Goal: Entertainment & Leisure: Consume media (video, audio)

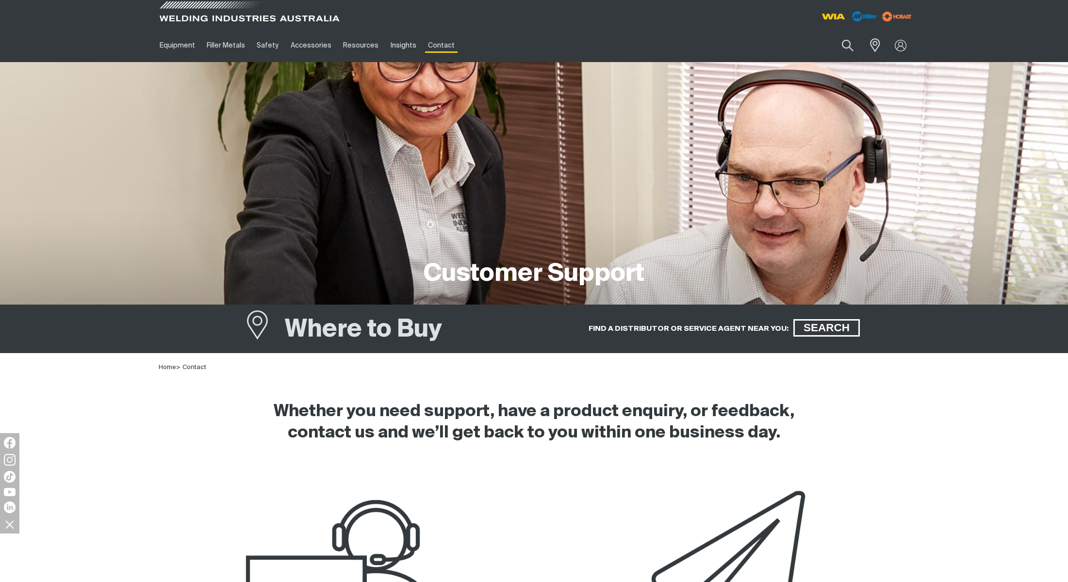
click at [215, 15] on span at bounding box center [249, 14] width 184 height 29
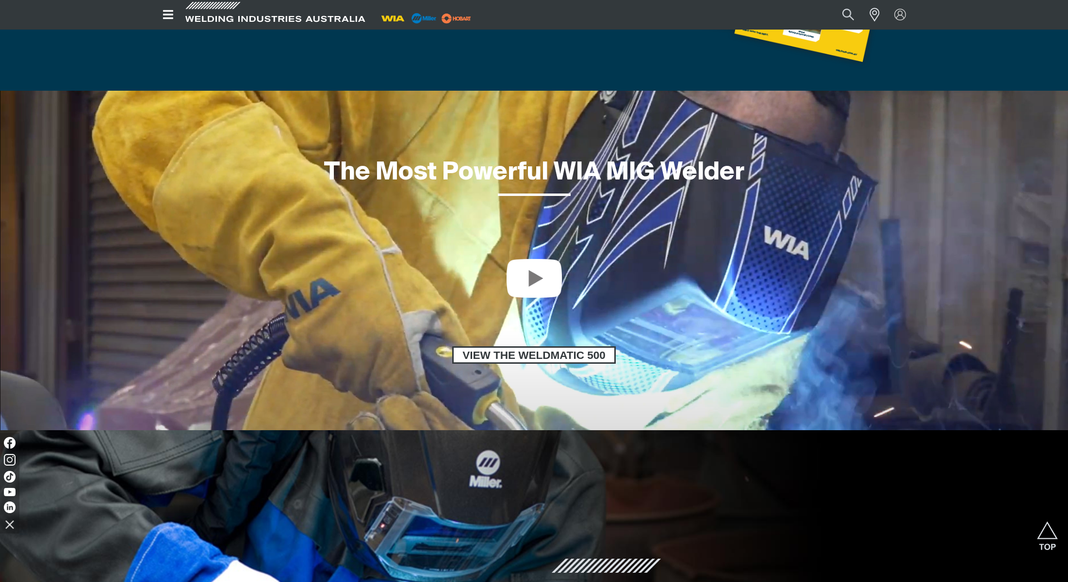
scroll to position [719, 0]
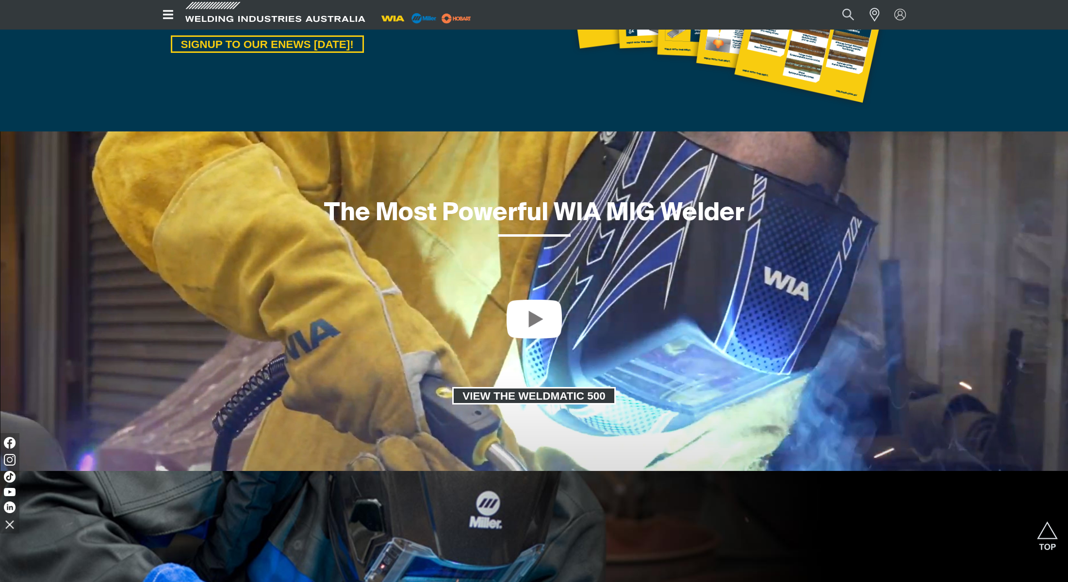
click at [549, 393] on span "VIEW THE WELDMATIC 500" at bounding box center [534, 395] width 161 height 17
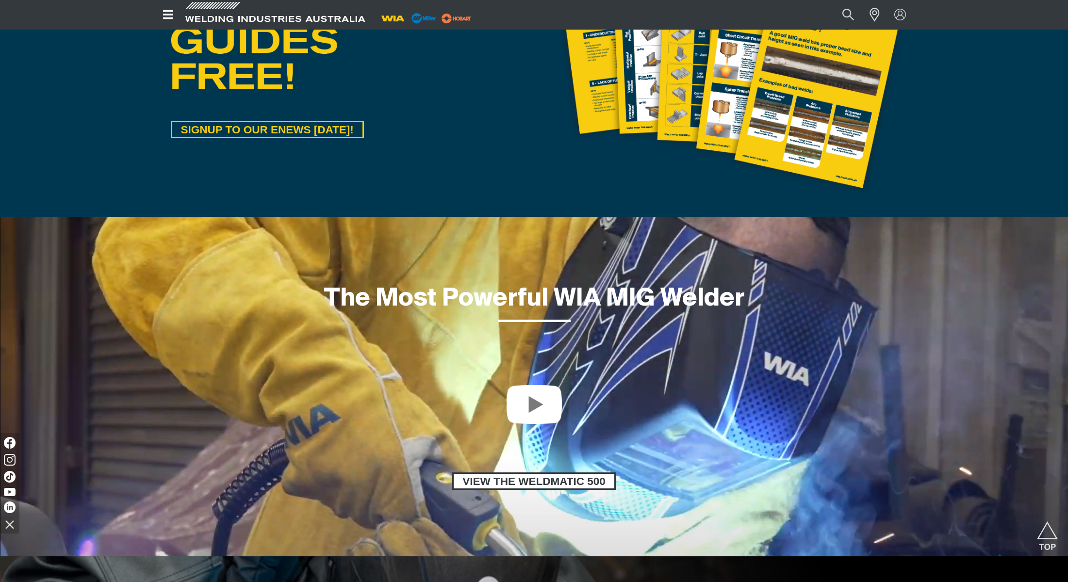
scroll to position [658, 0]
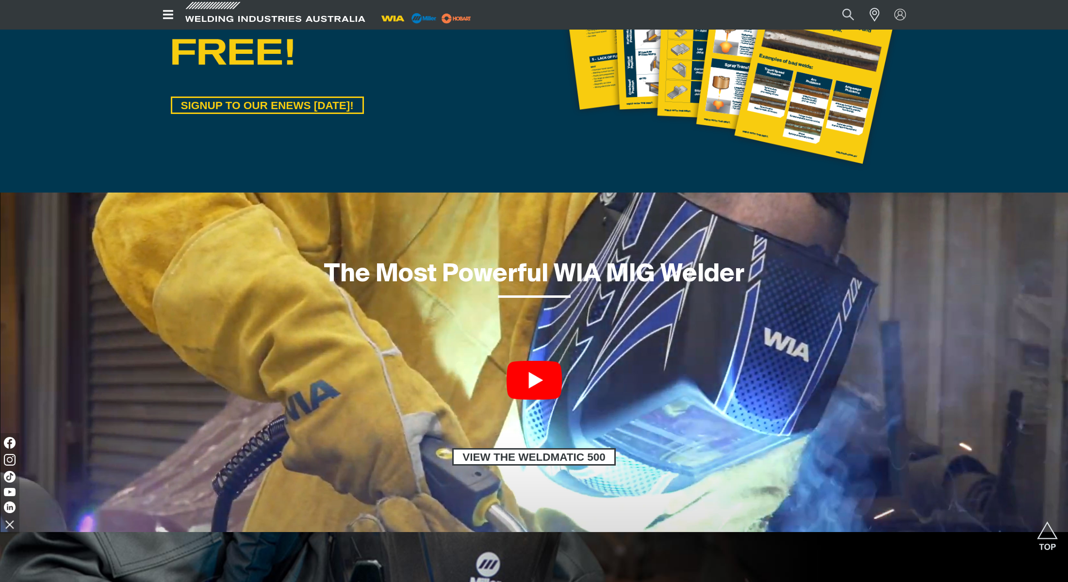
click at [532, 386] on link at bounding box center [533, 380] width 55 height 39
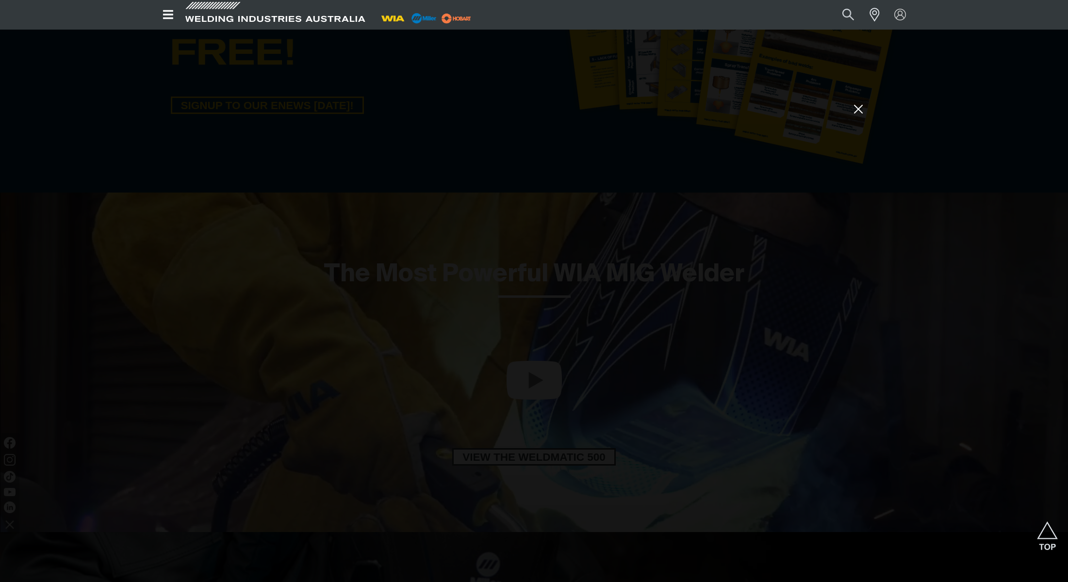
click at [859, 111] on icon at bounding box center [858, 109] width 8 height 8
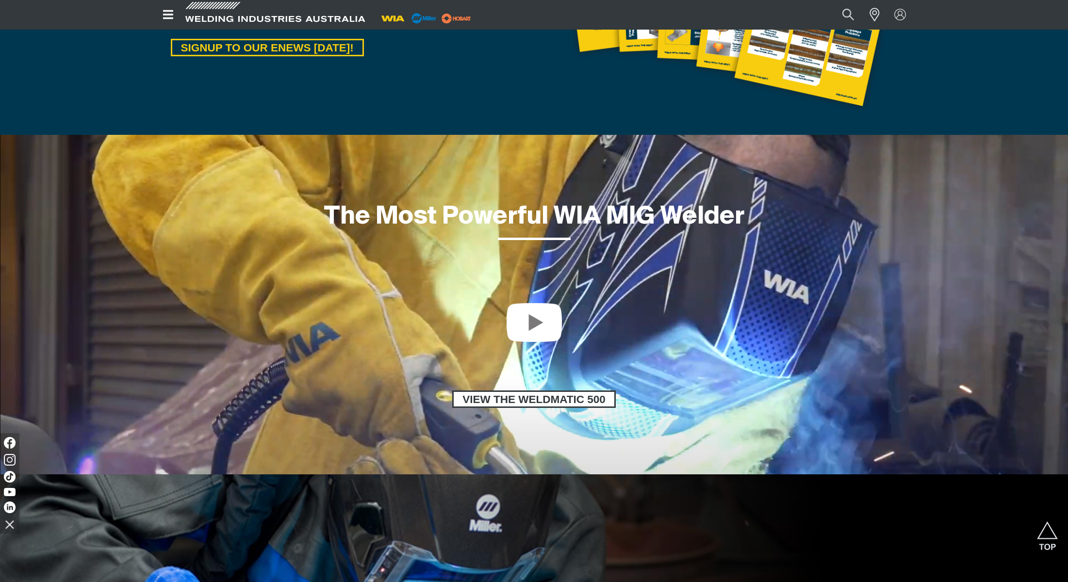
scroll to position [702, 0]
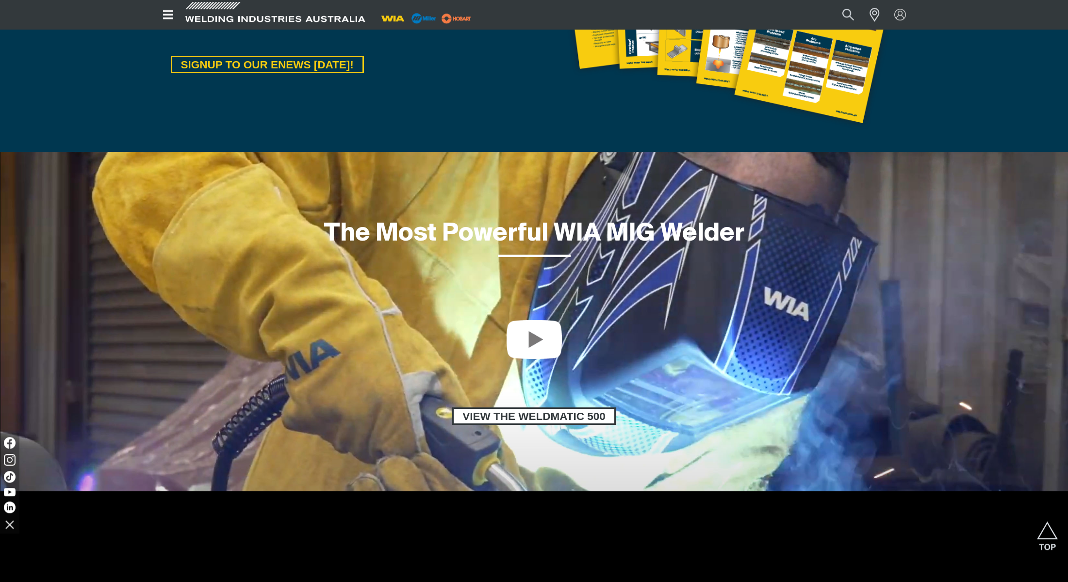
scroll to position [702, 0]
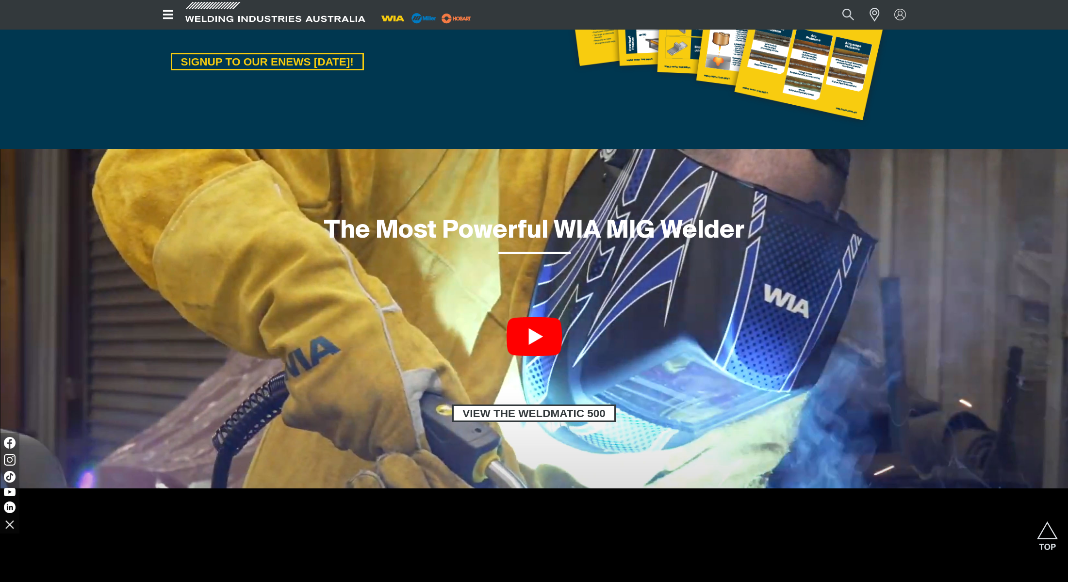
click at [533, 340] on link at bounding box center [533, 336] width 55 height 39
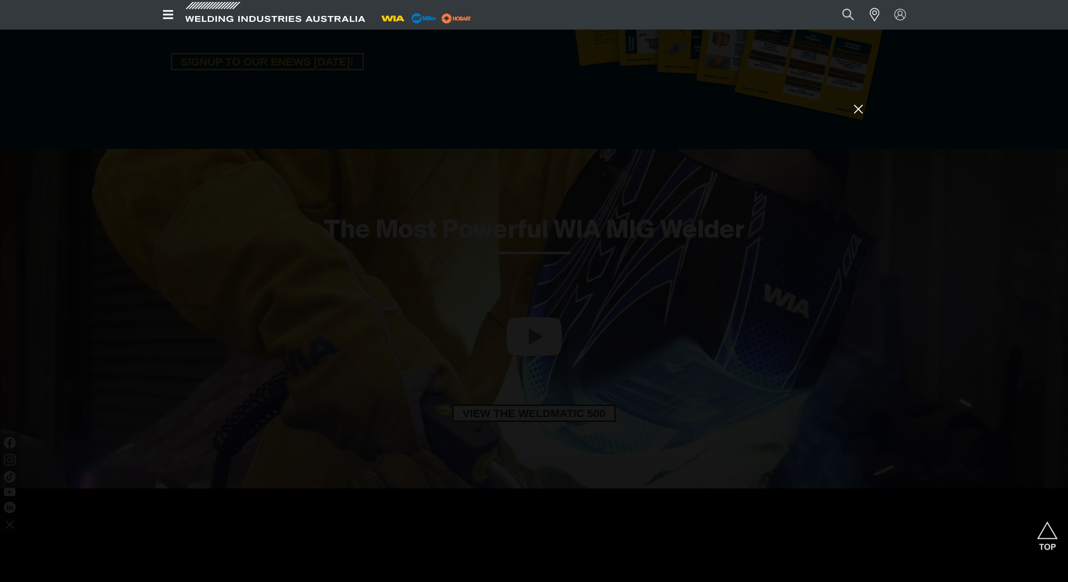
click at [858, 109] on icon at bounding box center [858, 109] width 8 height 8
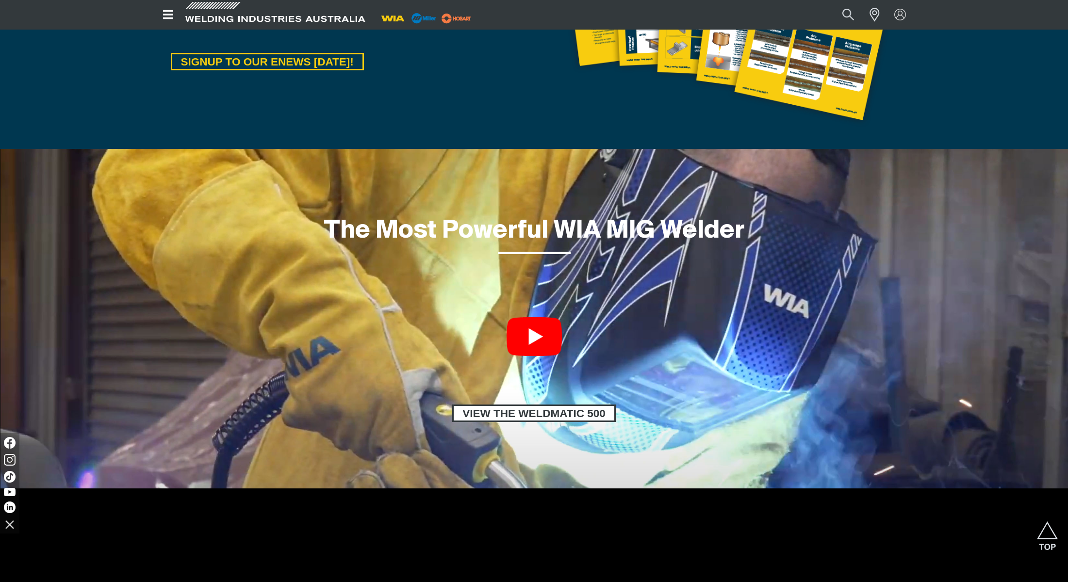
click at [532, 338] on link at bounding box center [533, 336] width 55 height 39
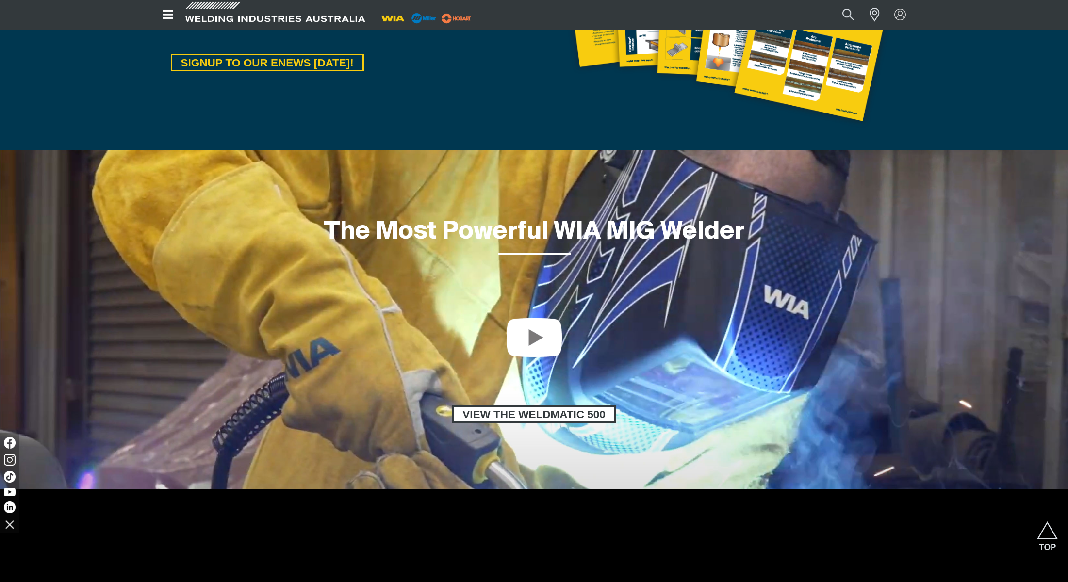
scroll to position [702, 0]
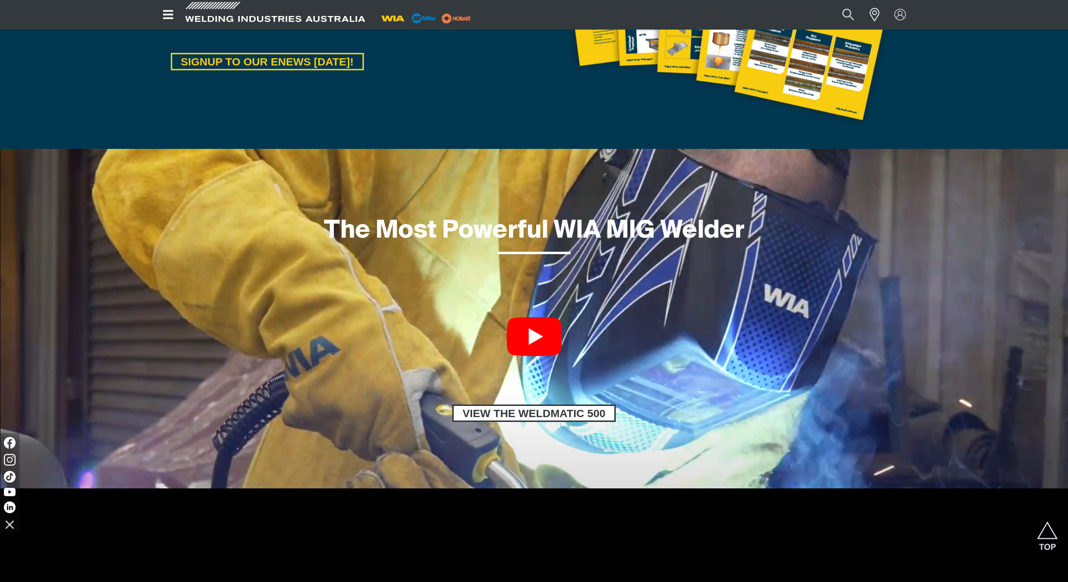
click at [537, 333] on link at bounding box center [533, 336] width 55 height 39
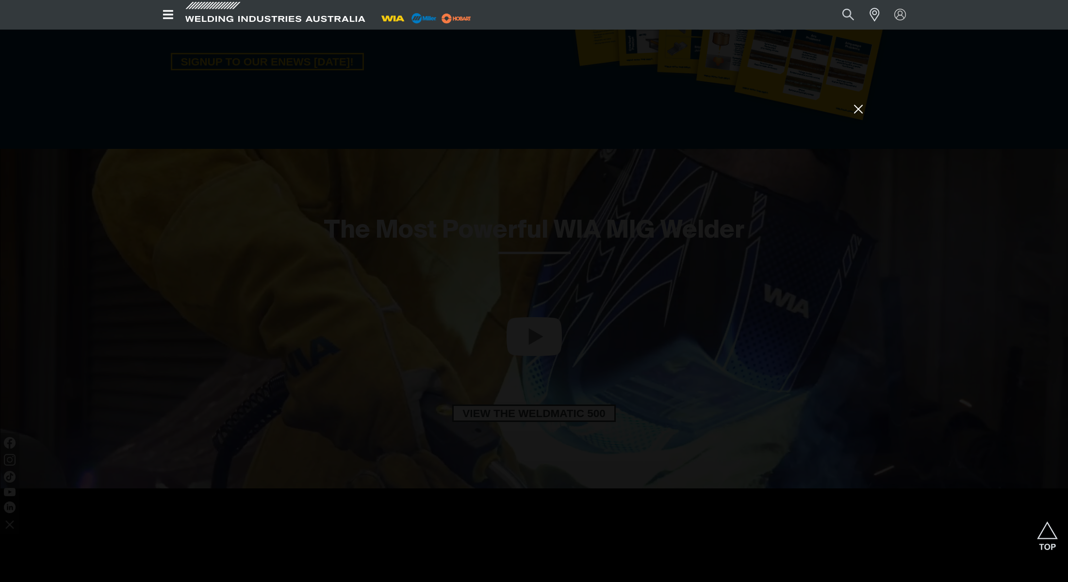
click at [860, 111] on icon at bounding box center [858, 109] width 15 height 15
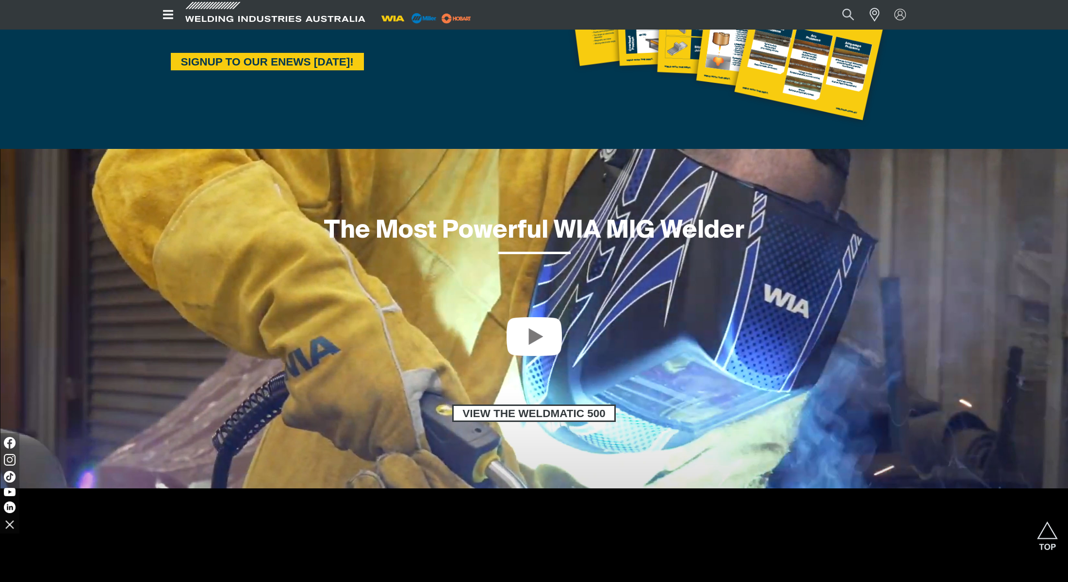
click at [251, 62] on span "SIGNUP TO OUR ENEWS [DATE]!" at bounding box center [267, 61] width 190 height 17
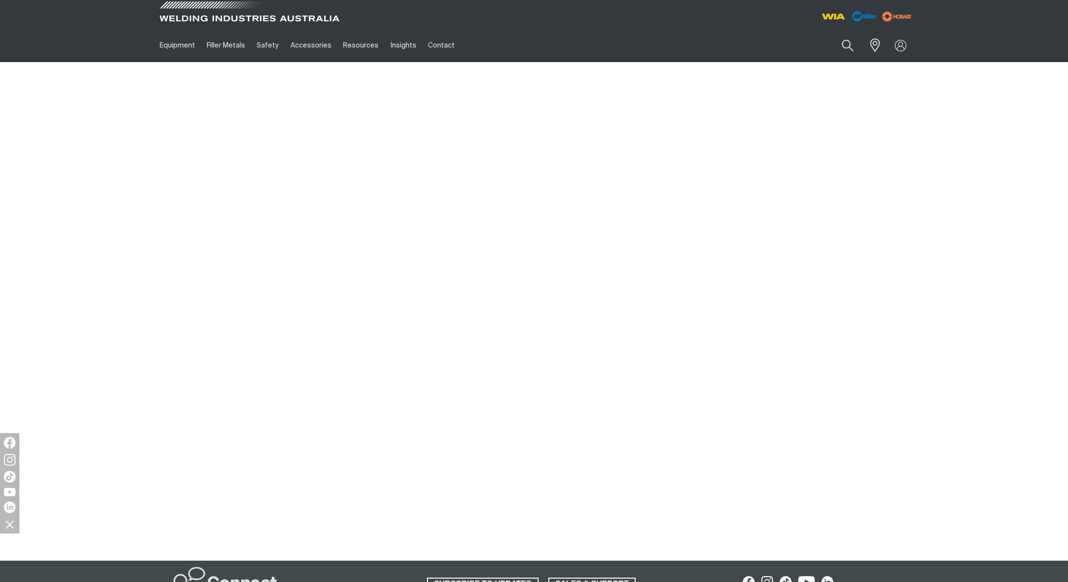
click at [206, 23] on span at bounding box center [249, 14] width 184 height 29
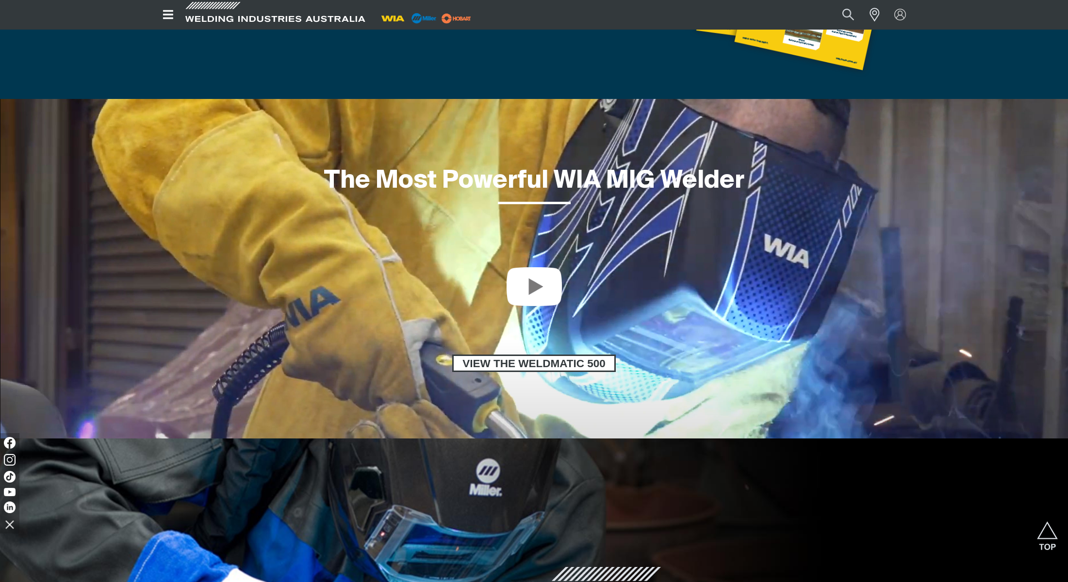
scroll to position [748, 0]
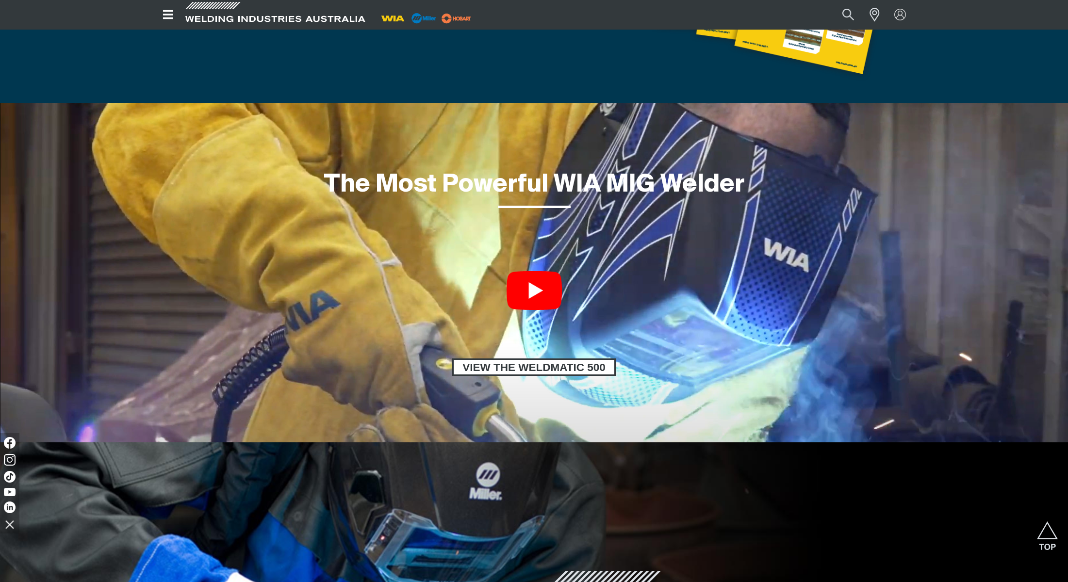
click at [545, 287] on link at bounding box center [533, 290] width 55 height 39
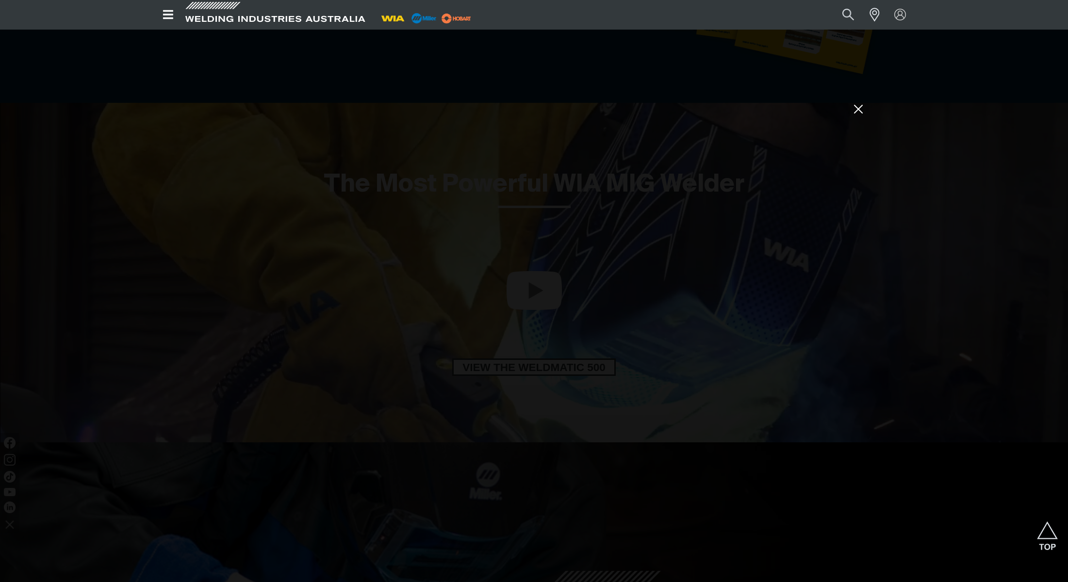
click at [287, 94] on div at bounding box center [534, 291] width 1068 height 582
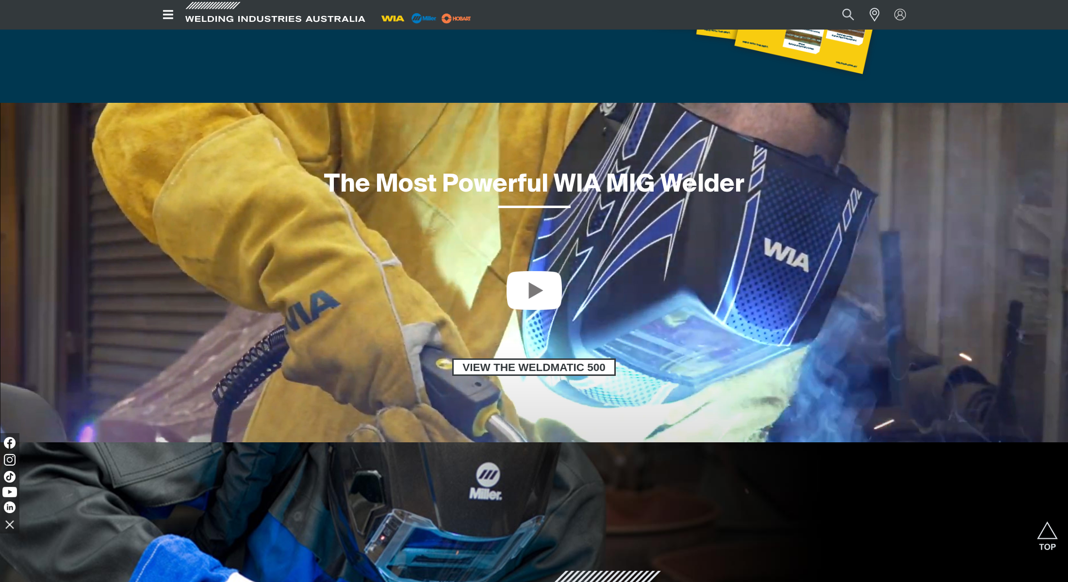
click at [10, 490] on img at bounding box center [9, 492] width 15 height 10
click at [533, 297] on link at bounding box center [533, 290] width 55 height 39
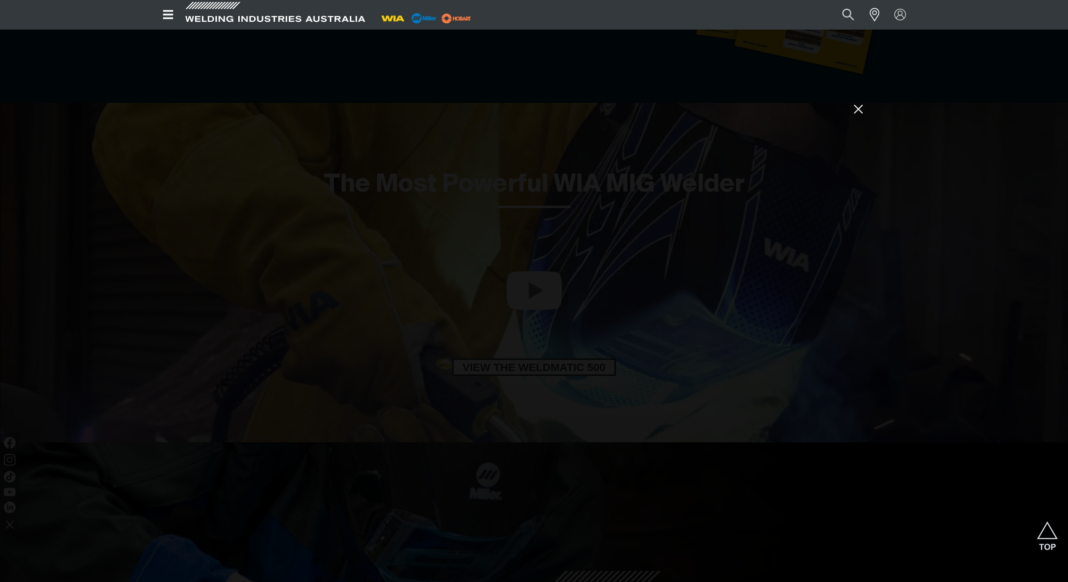
click at [857, 110] on icon at bounding box center [858, 109] width 8 height 8
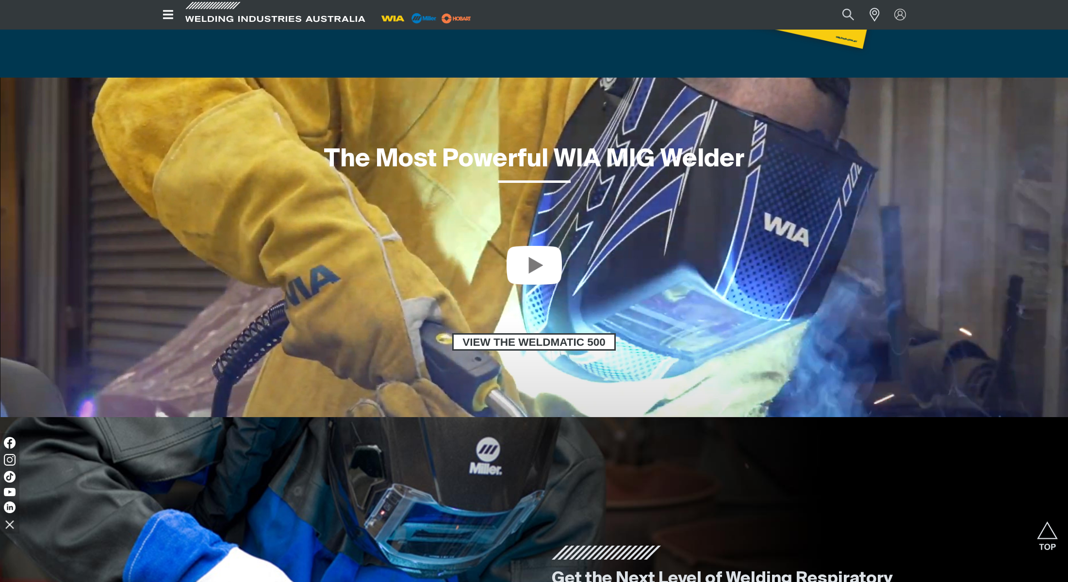
scroll to position [739, 0]
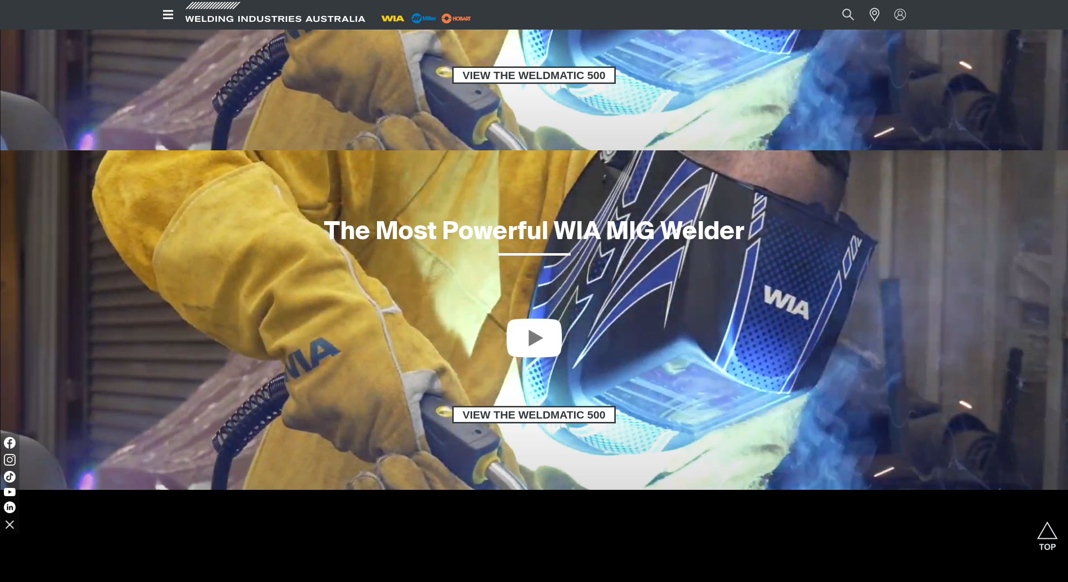
scroll to position [1044, 0]
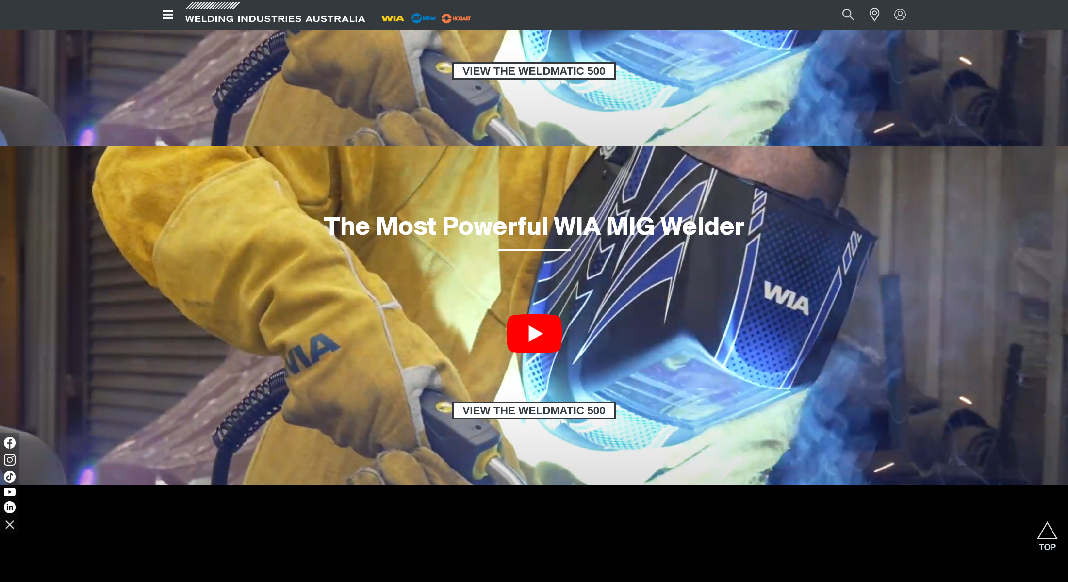
click at [529, 340] on link at bounding box center [533, 333] width 55 height 39
click at [541, 331] on link at bounding box center [533, 333] width 55 height 39
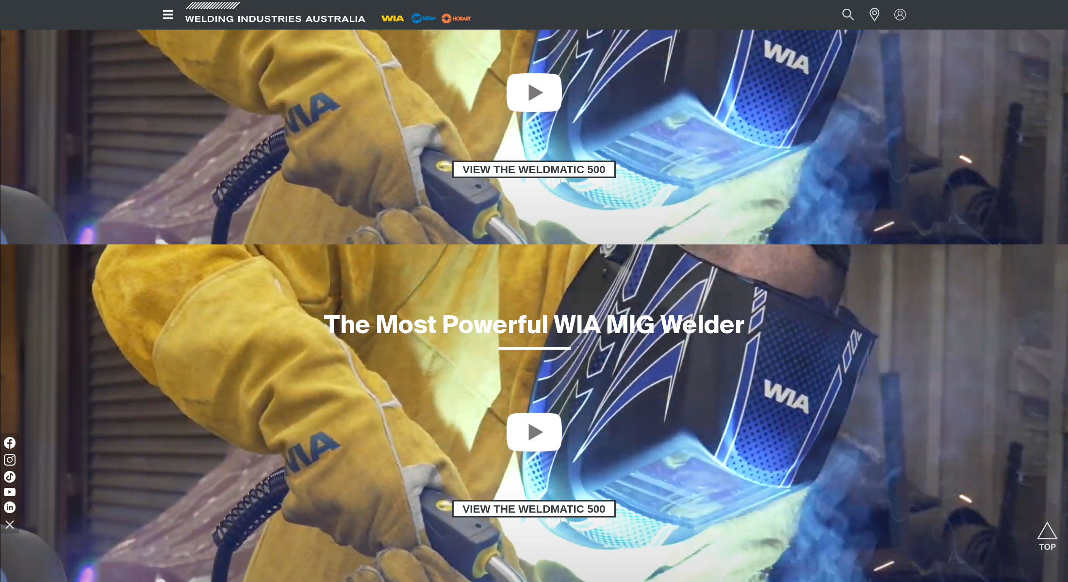
scroll to position [904, 0]
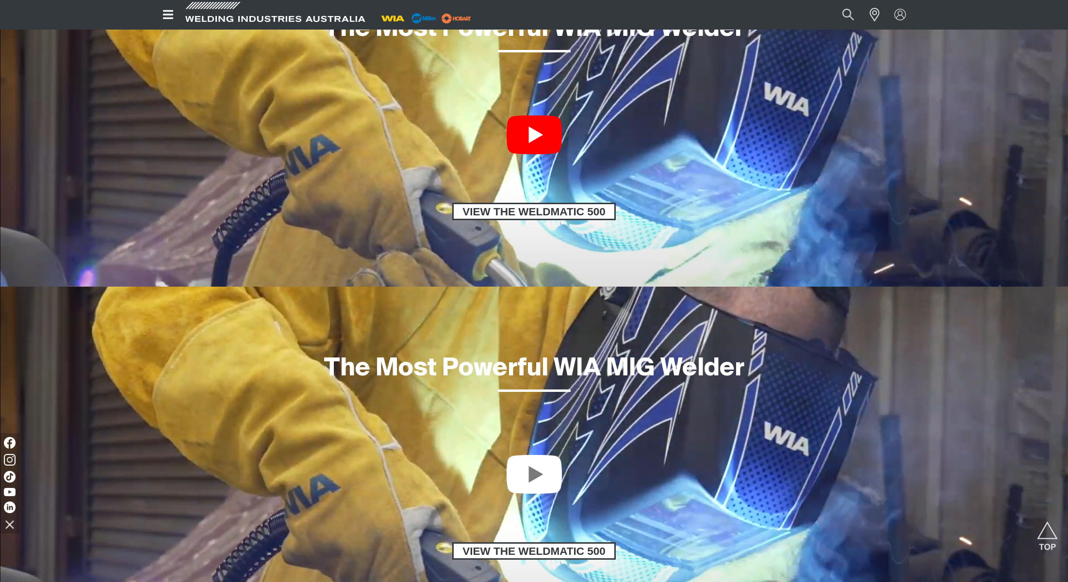
click at [553, 143] on link at bounding box center [533, 134] width 55 height 39
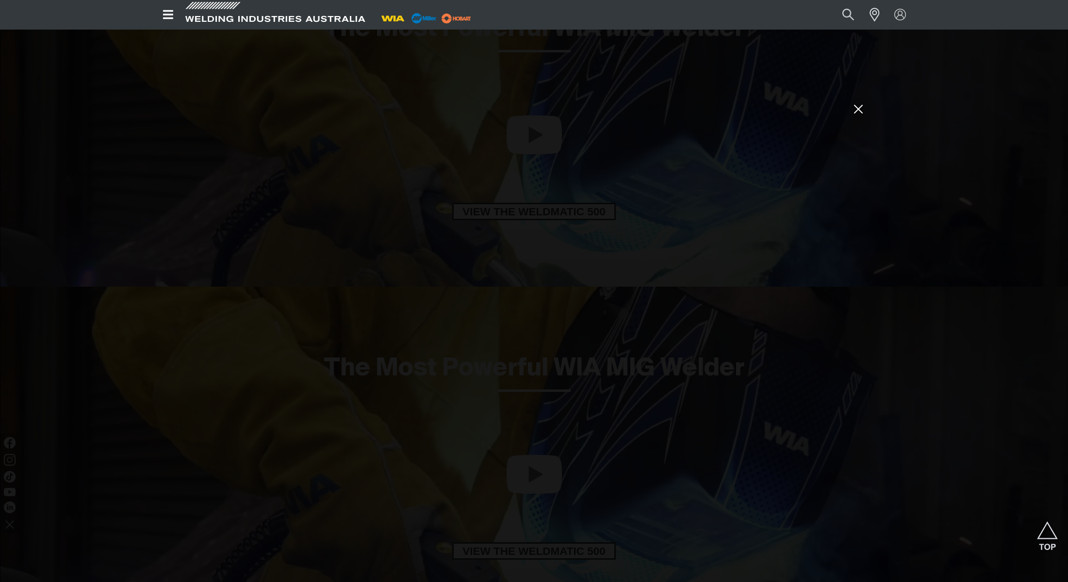
click at [860, 113] on icon at bounding box center [858, 109] width 15 height 15
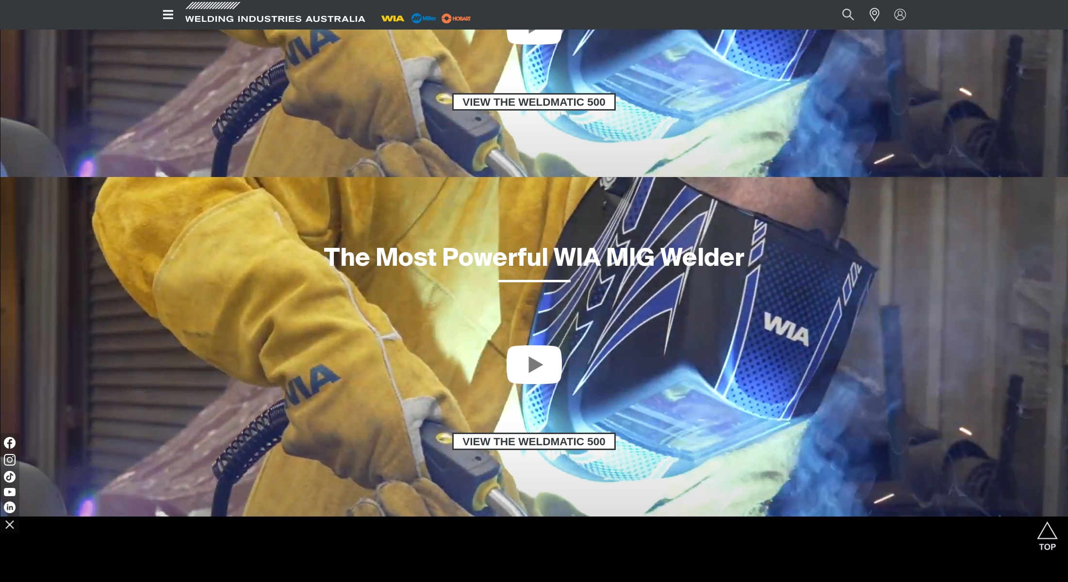
scroll to position [1015, 0]
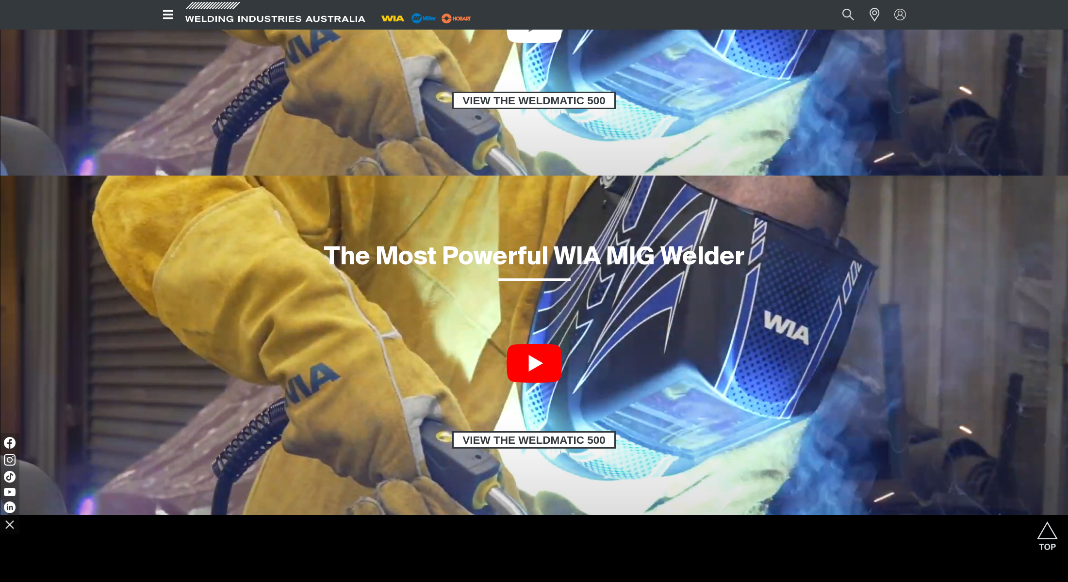
click at [551, 359] on link at bounding box center [533, 363] width 55 height 39
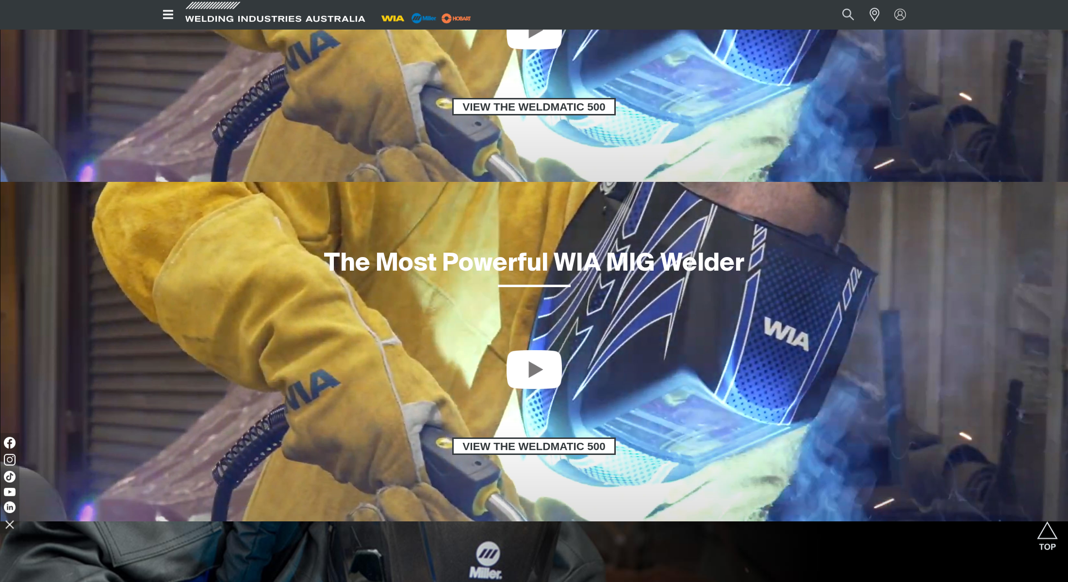
scroll to position [1034, 0]
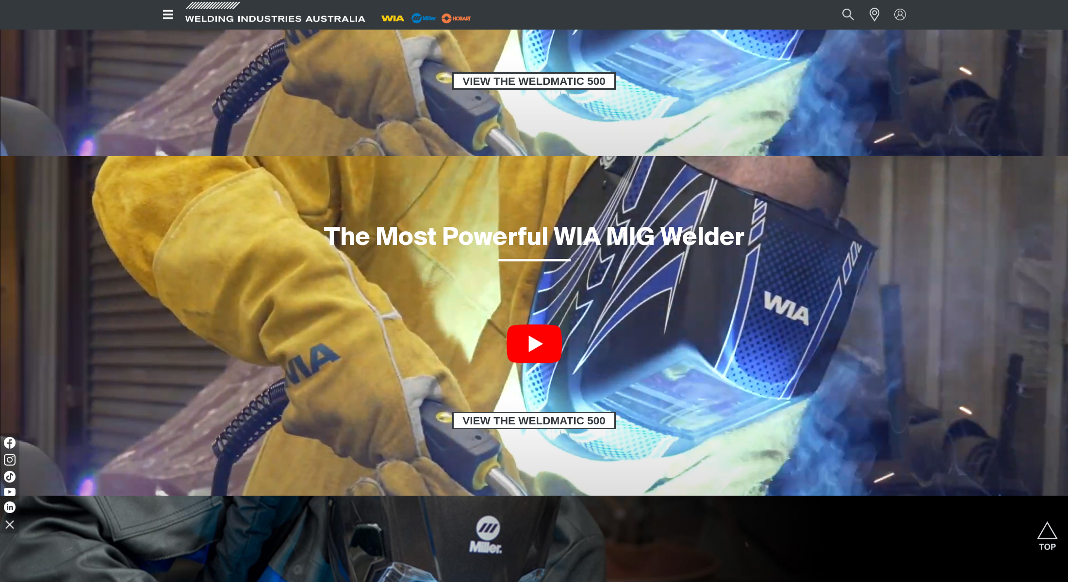
click at [551, 339] on link at bounding box center [533, 344] width 55 height 39
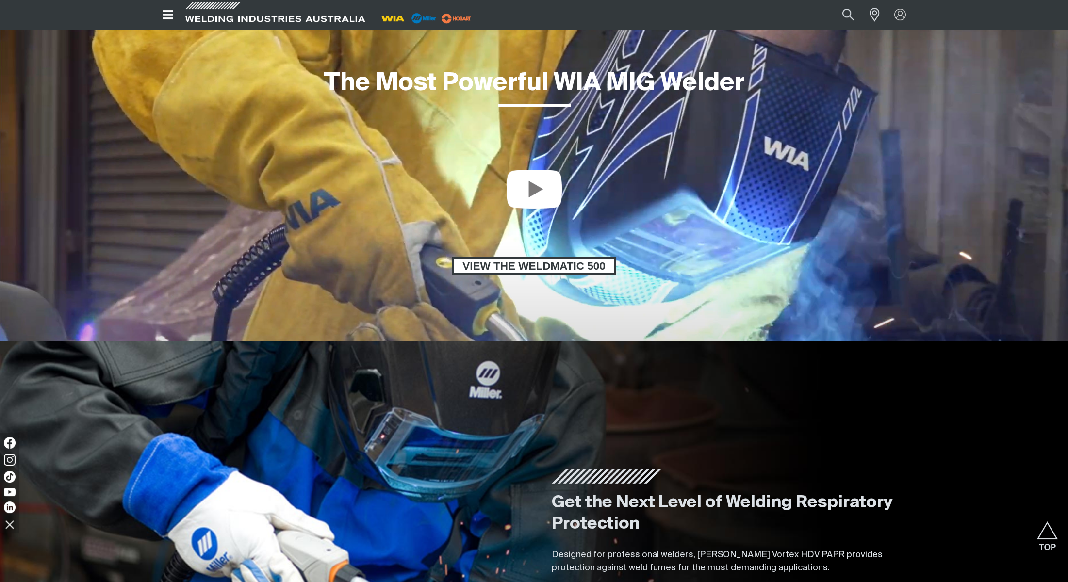
scroll to position [835, 0]
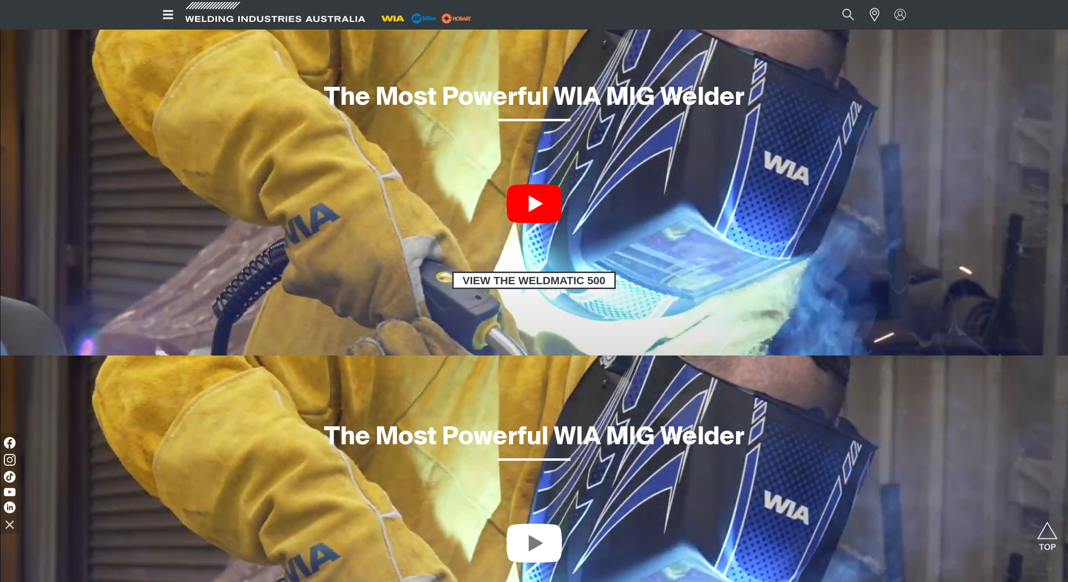
click at [545, 203] on link at bounding box center [533, 203] width 55 height 39
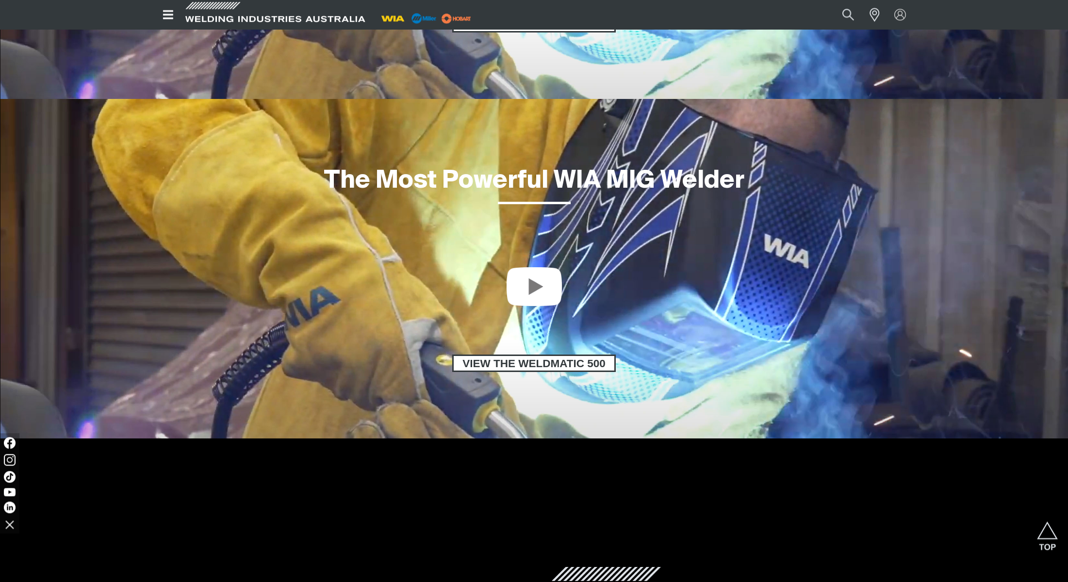
scroll to position [1092, 0]
click at [527, 293] on link at bounding box center [533, 286] width 55 height 39
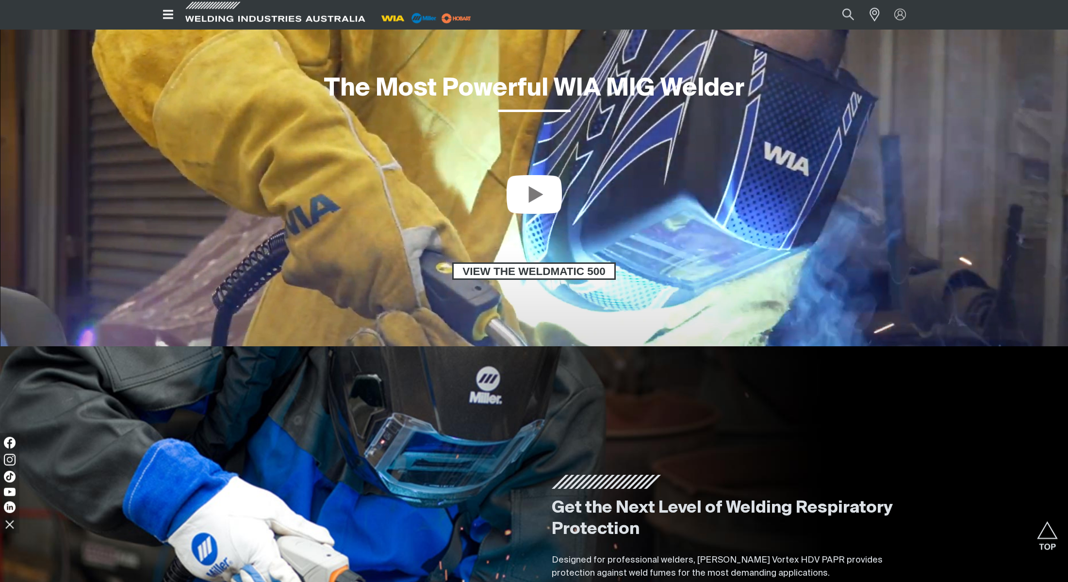
scroll to position [808, 0]
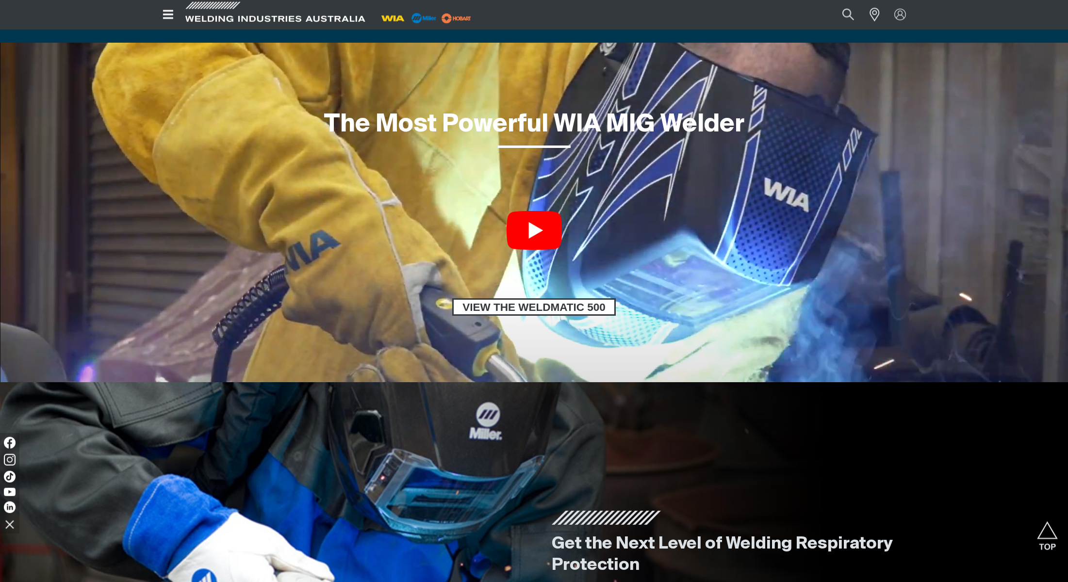
click at [548, 229] on link at bounding box center [533, 230] width 55 height 39
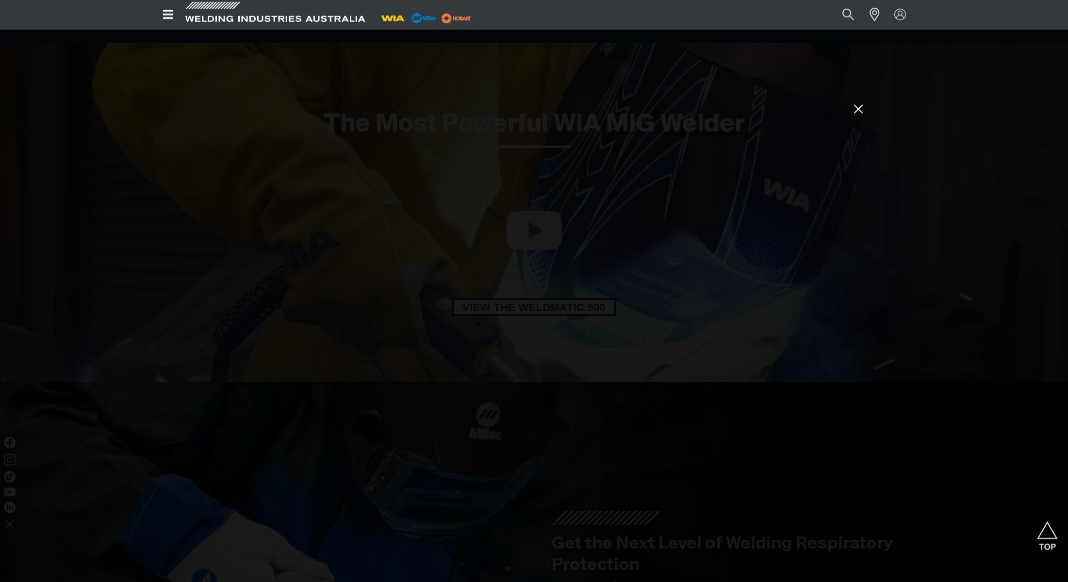
click at [857, 111] on icon at bounding box center [858, 109] width 8 height 8
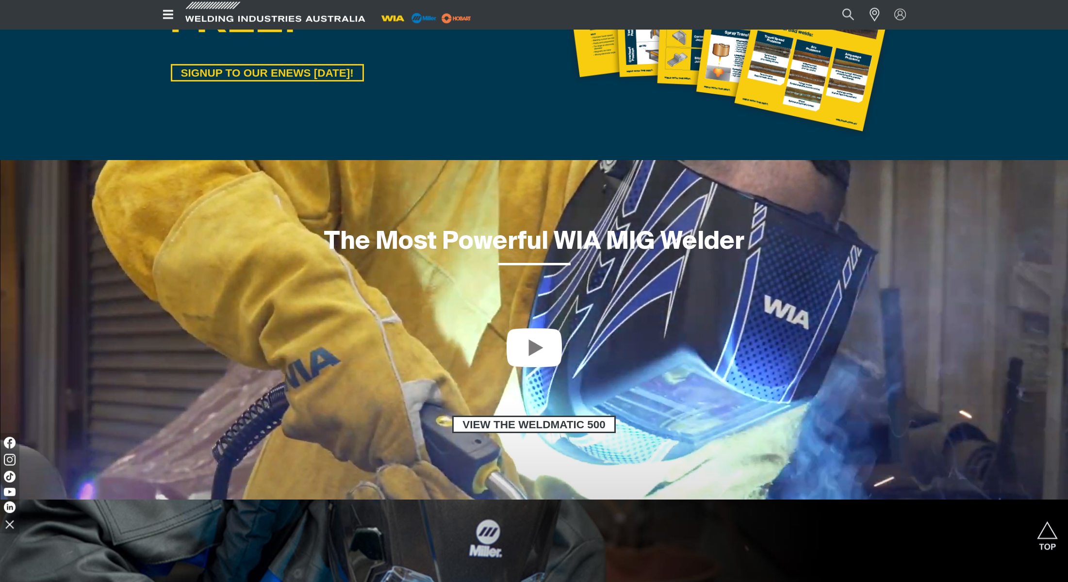
scroll to position [691, 0]
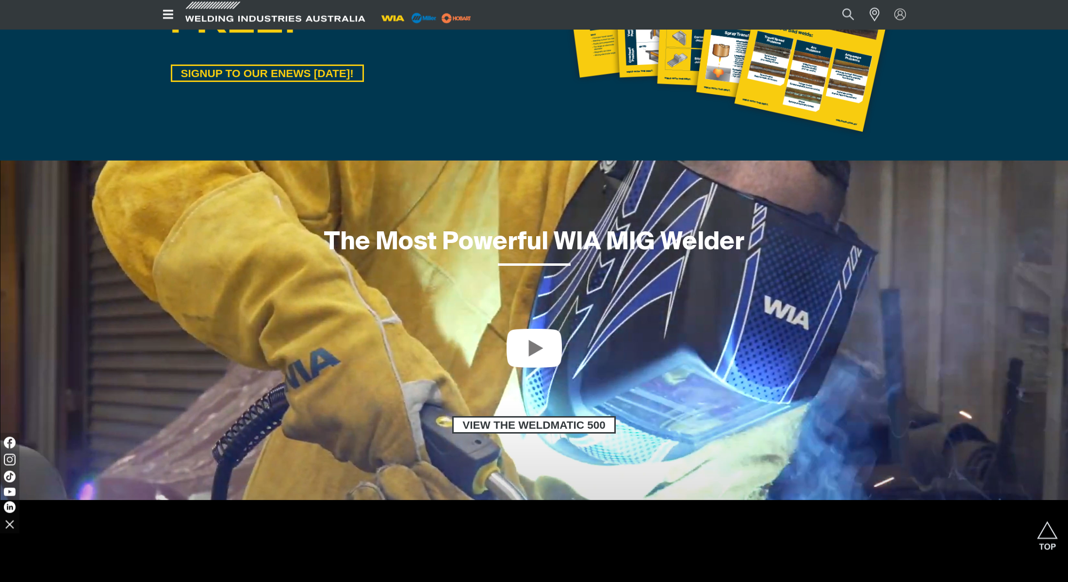
scroll to position [691, 0]
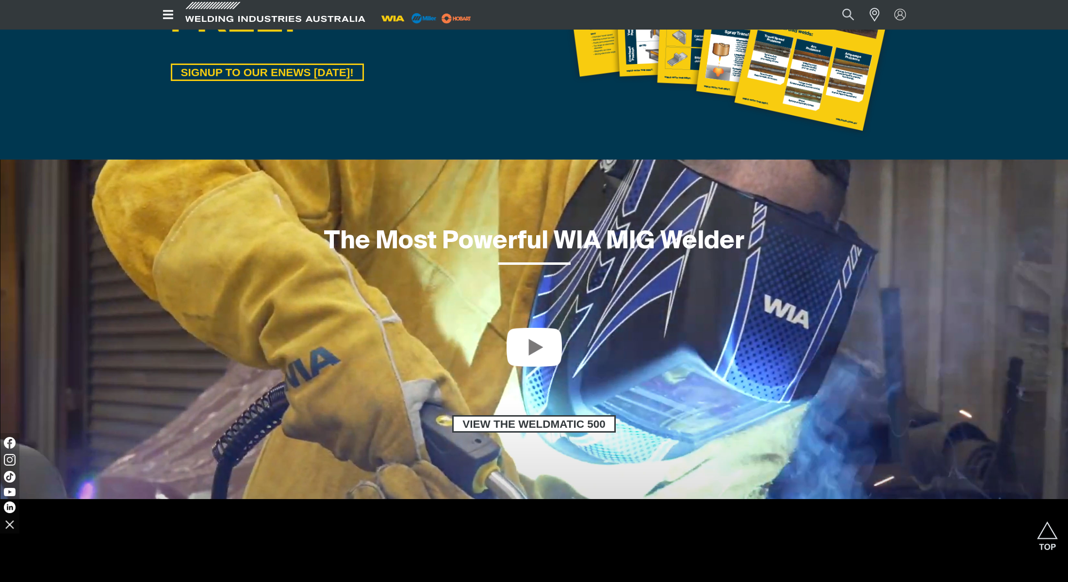
click at [670, 313] on div at bounding box center [534, 303] width 1068 height 49
click at [551, 347] on link at bounding box center [533, 347] width 55 height 39
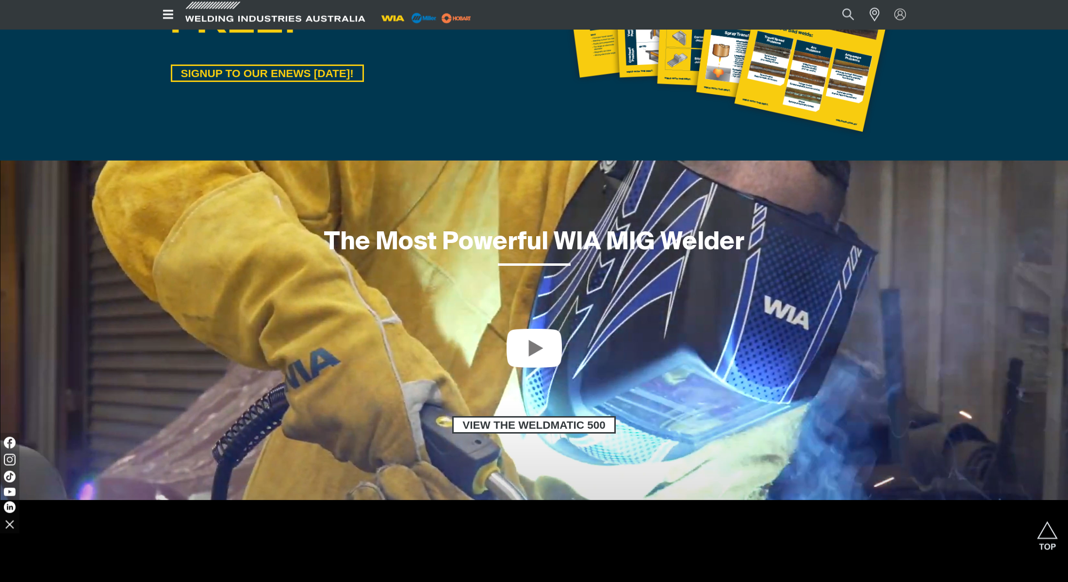
scroll to position [691, 0]
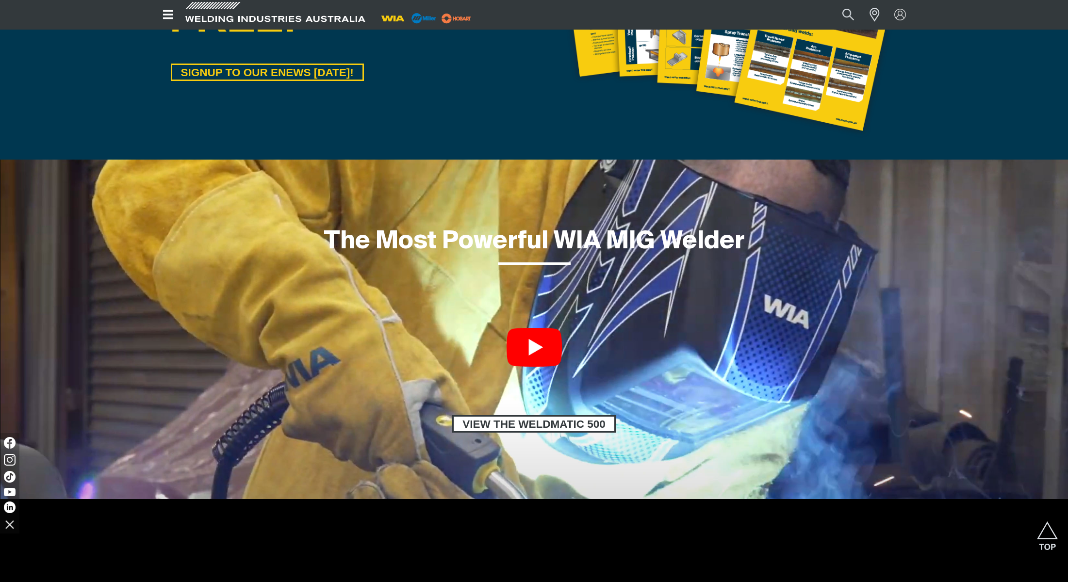
click at [531, 345] on link at bounding box center [533, 347] width 55 height 39
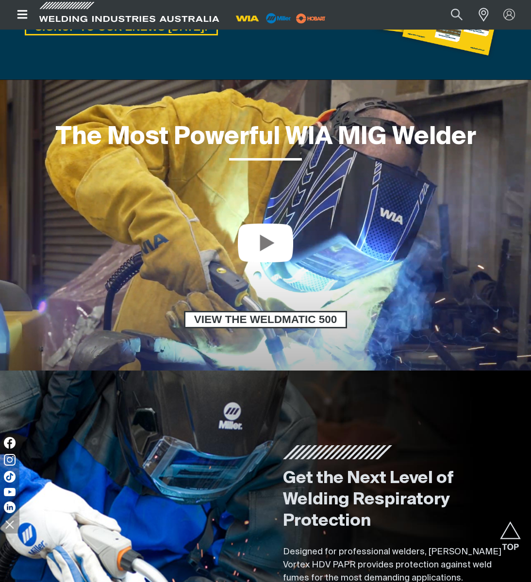
scroll to position [530, 0]
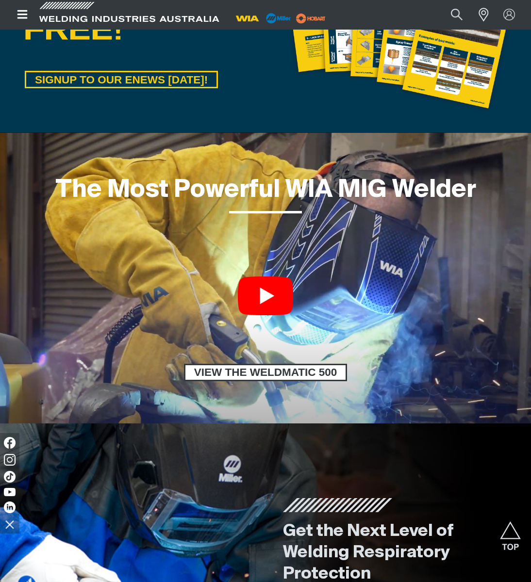
click at [279, 297] on link at bounding box center [265, 296] width 55 height 39
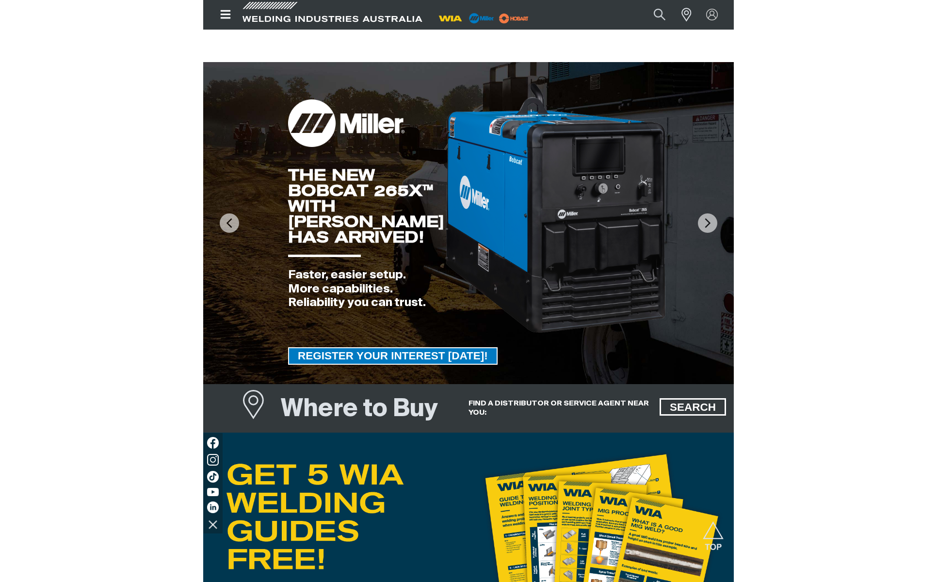
scroll to position [530, 0]
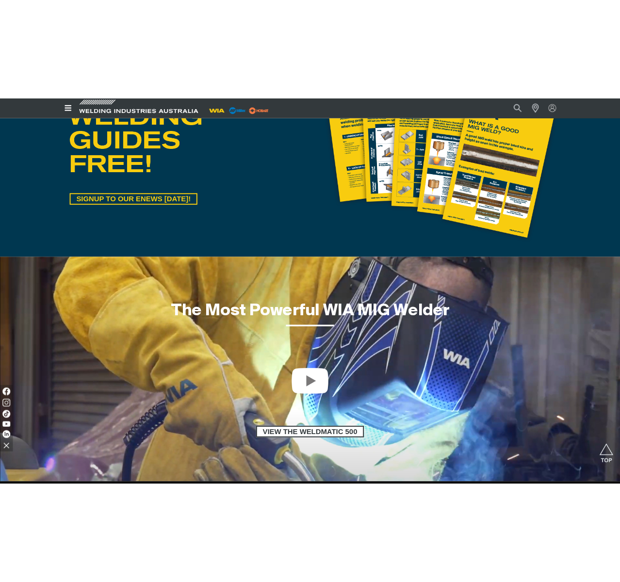
scroll to position [738, 0]
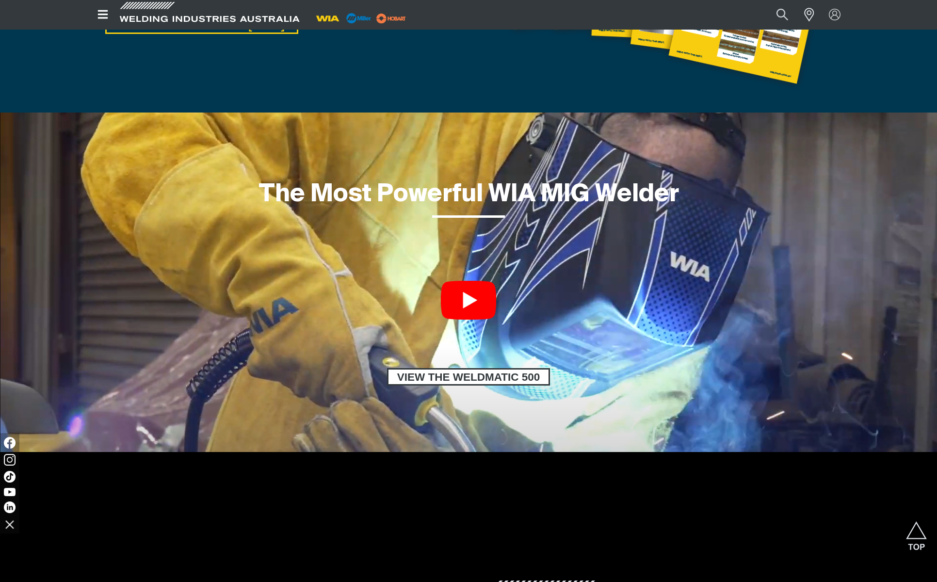
click at [475, 312] on link at bounding box center [468, 300] width 55 height 39
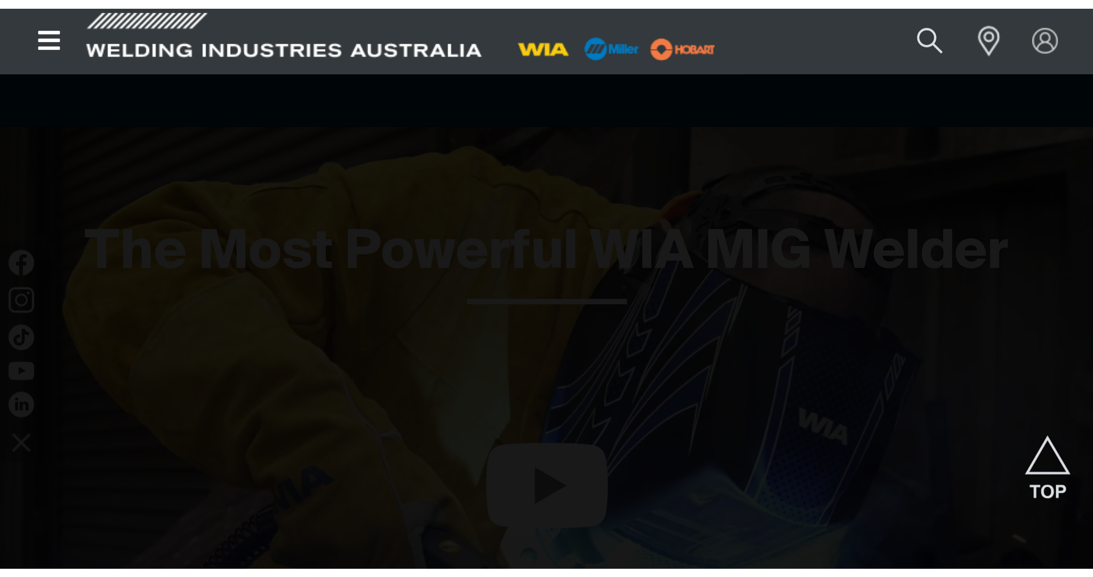
scroll to position [606, 0]
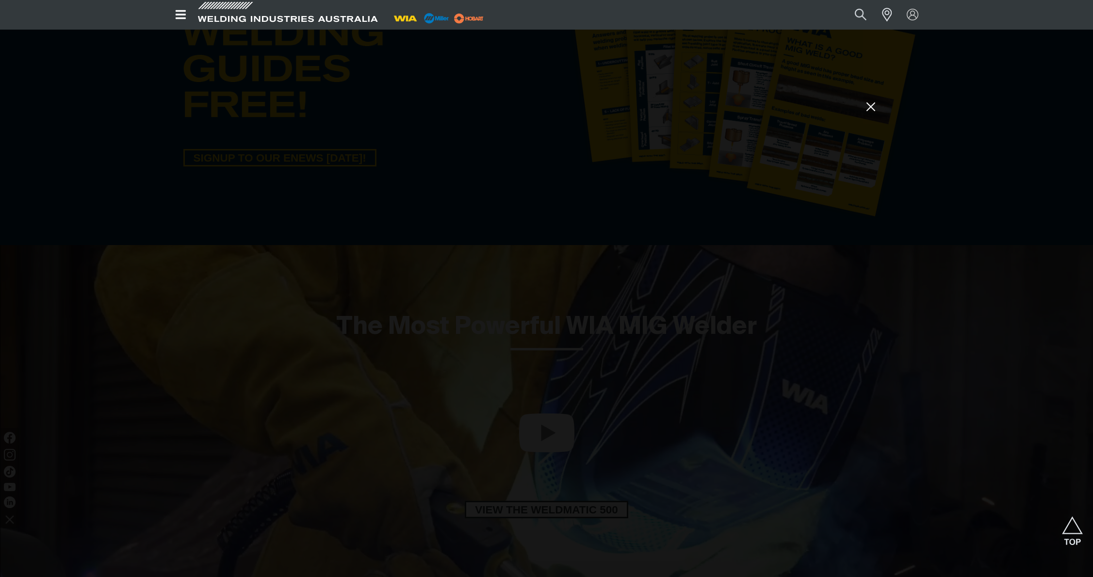
click at [872, 108] on icon at bounding box center [871, 107] width 8 height 8
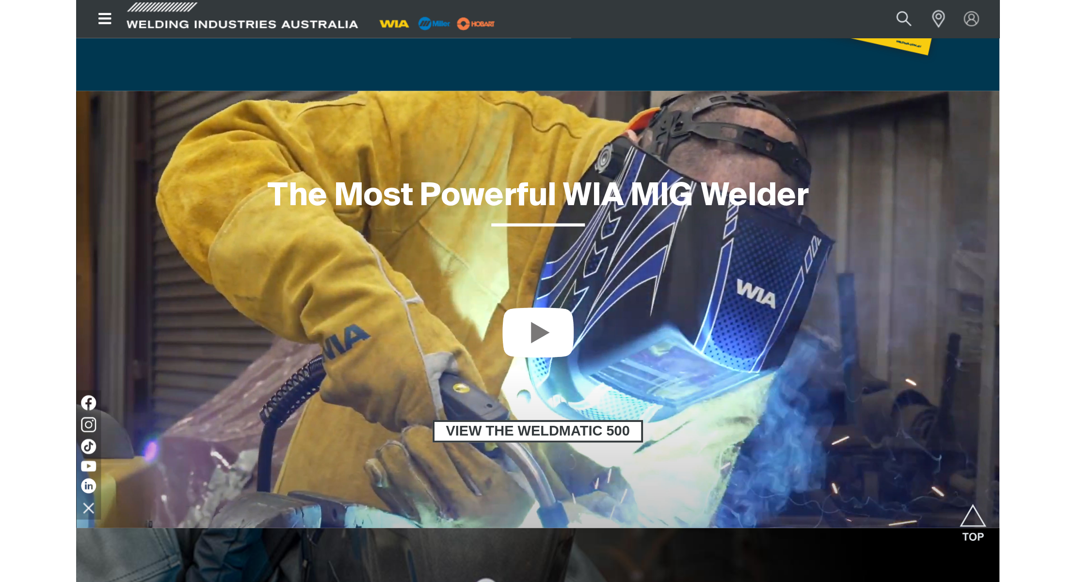
scroll to position [750, 0]
